Goal: Check status: Check status

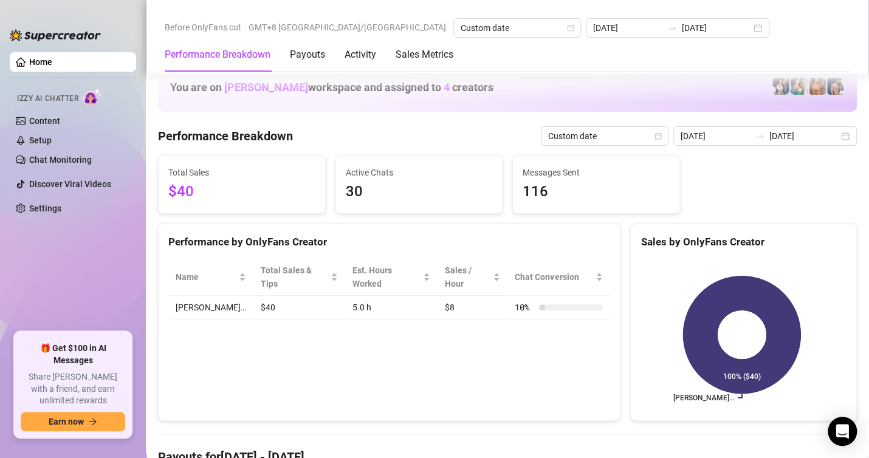
scroll to position [1579, 0]
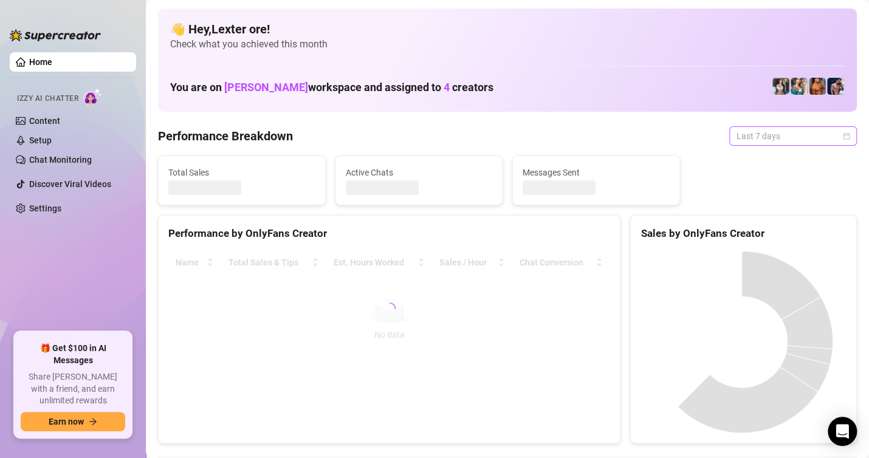
click at [841, 135] on div "Last 7 days" at bounding box center [793, 135] width 128 height 19
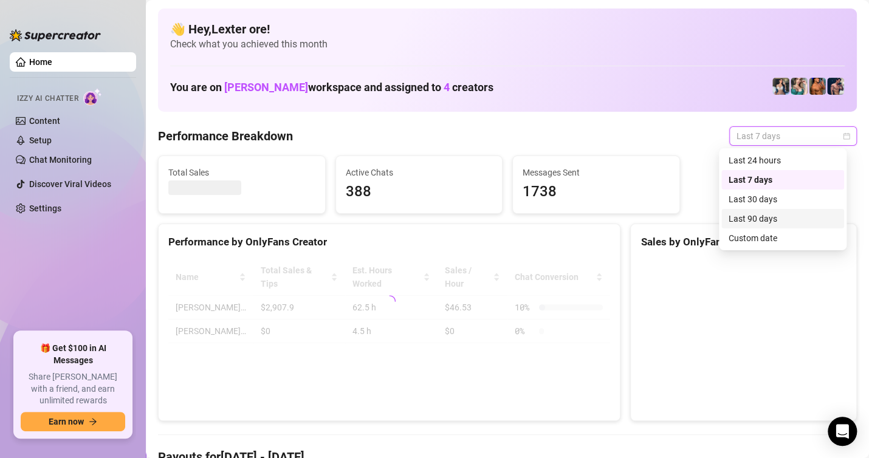
click at [760, 239] on div "Custom date" at bounding box center [782, 237] width 108 height 13
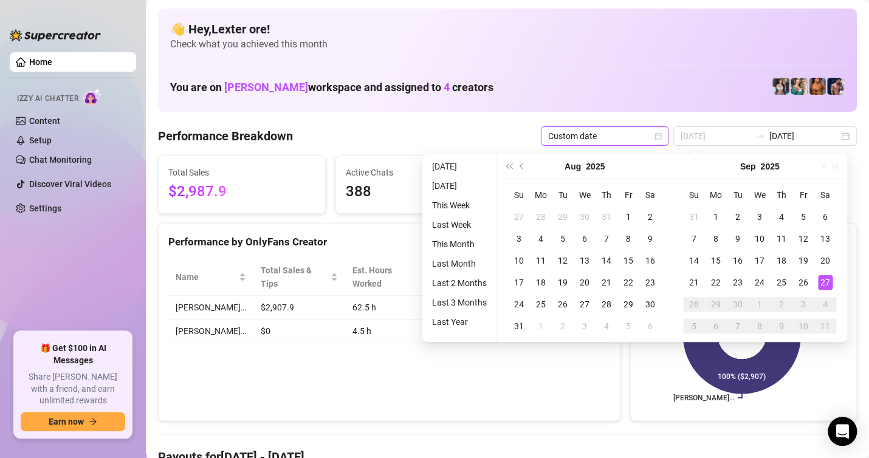
type input "[DATE]"
click at [826, 284] on div "27" at bounding box center [825, 282] width 15 height 15
click at [827, 284] on div "27" at bounding box center [825, 282] width 15 height 15
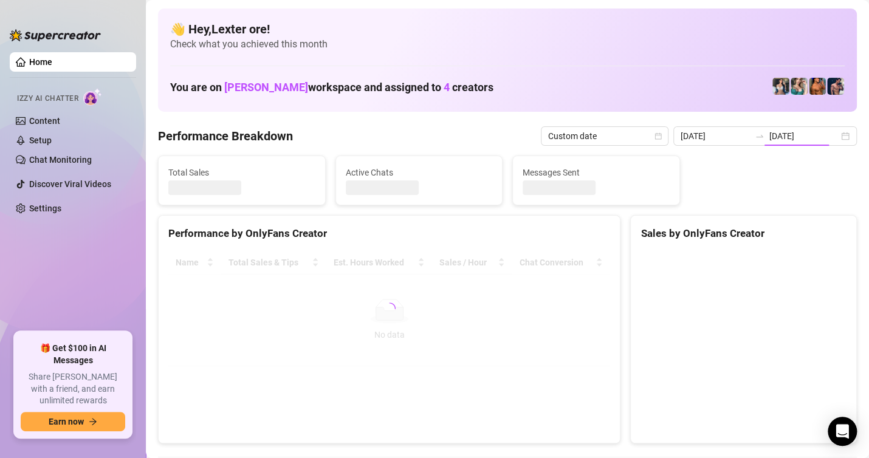
type input "[DATE]"
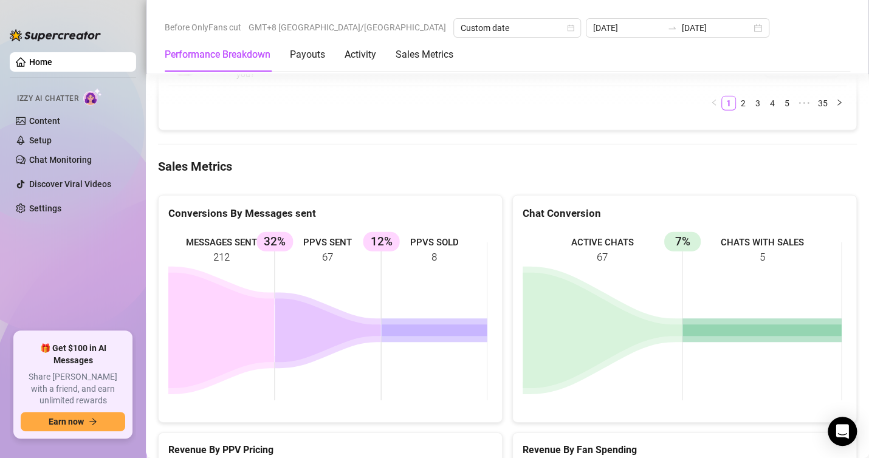
scroll to position [1579, 0]
